Goal: Task Accomplishment & Management: Manage account settings

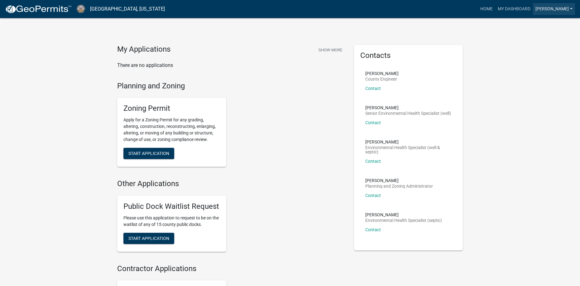
click at [571, 8] on link "[PERSON_NAME]" at bounding box center [554, 9] width 42 height 12
click at [484, 53] on div "My Applications Show More There are no applications Planning and Zoning Zoning …" at bounding box center [290, 186] width 580 height 373
click at [533, 7] on link "My Dashboard" at bounding box center [514, 9] width 38 height 12
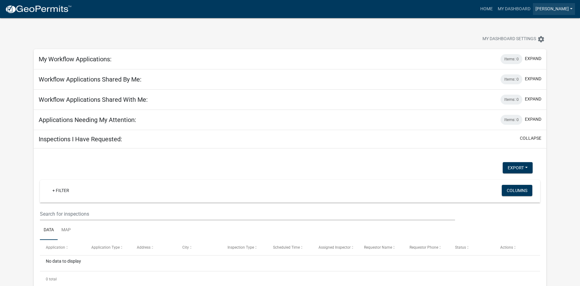
click at [571, 8] on link "[PERSON_NAME]" at bounding box center [554, 9] width 42 height 12
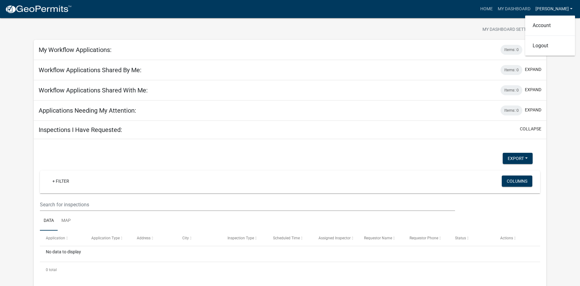
scroll to position [18, 0]
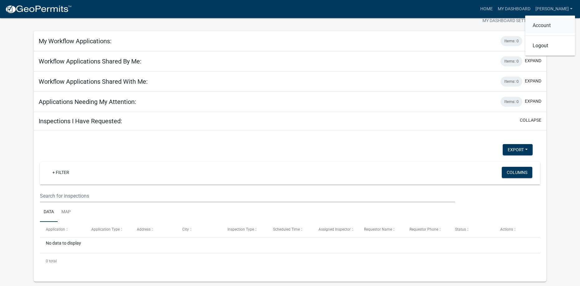
click at [542, 24] on link "Account" at bounding box center [550, 25] width 50 height 15
